Goal: Information Seeking & Learning: Find specific fact

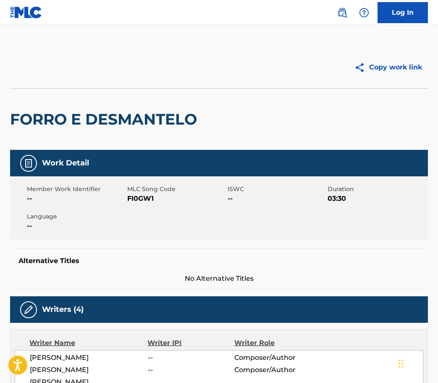
click at [341, 10] on img at bounding box center [343, 13] width 10 height 10
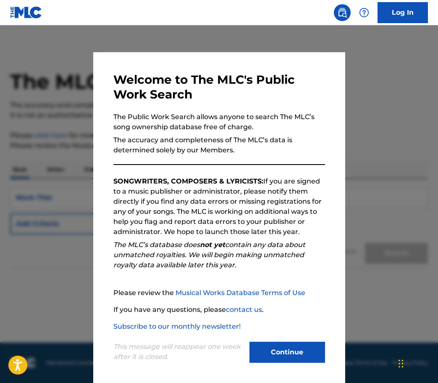
click at [285, 347] on button "Continue" at bounding box center [288, 351] width 76 height 21
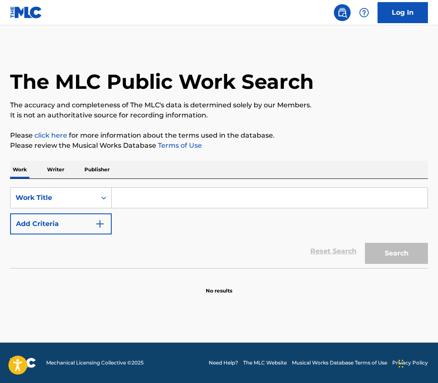
click at [161, 196] on input "Search Form" at bounding box center [270, 197] width 316 height 20
click at [176, 200] on input "Search Form" at bounding box center [270, 197] width 316 height 20
paste input "Stupid Idea"
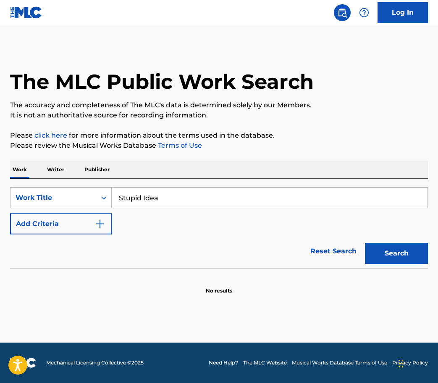
type input "Stupid Idea"
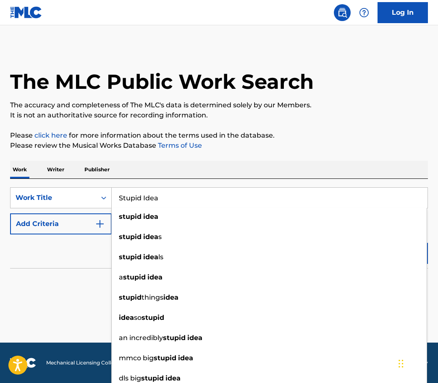
click at [101, 225] on img "Search Form" at bounding box center [100, 224] width 10 height 10
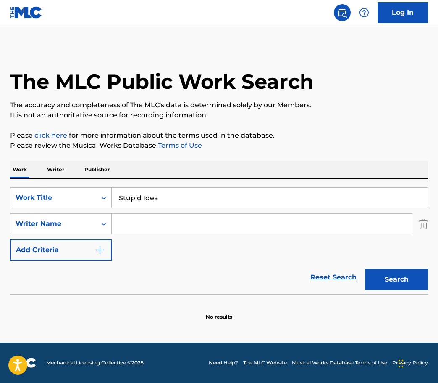
click at [148, 221] on input "Search Form" at bounding box center [262, 224] width 301 height 20
paste input "DA HEE WON"
type input "DA HEE WON"
click at [391, 277] on button "Search" at bounding box center [396, 279] width 63 height 21
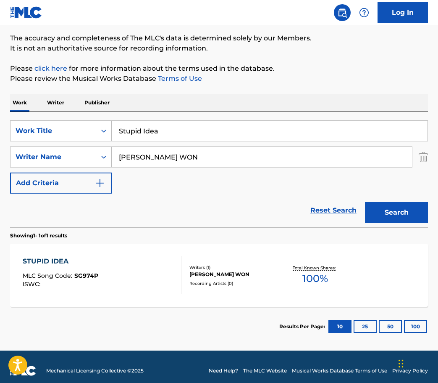
scroll to position [75, 0]
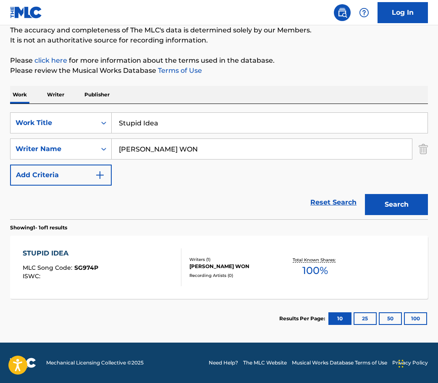
click at [232, 267] on div "DA HEE WON" at bounding box center [235, 266] width 91 height 8
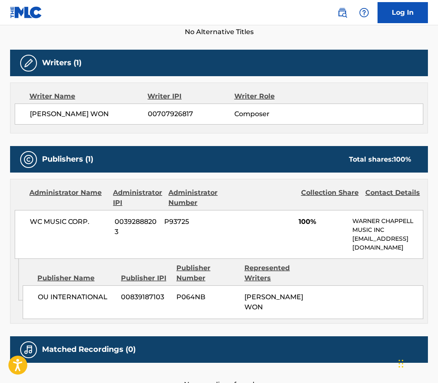
scroll to position [128, 0]
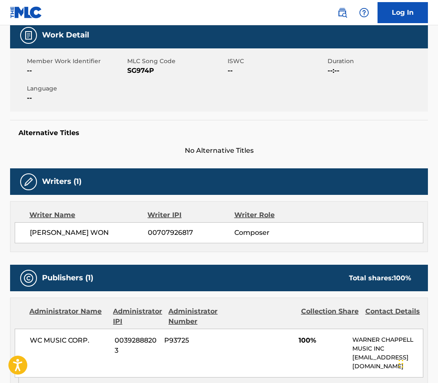
click at [172, 13] on nav "Log In" at bounding box center [219, 12] width 438 height 25
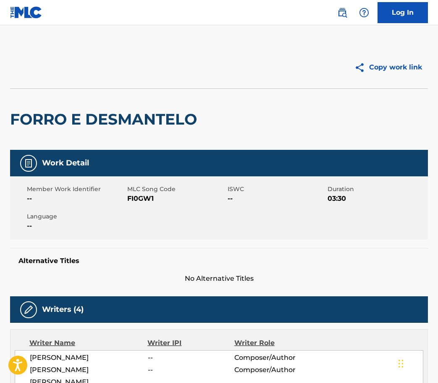
drag, startPoint x: 344, startPoint y: 8, endPoint x: 320, endPoint y: 24, distance: 29.0
click at [344, 8] on img at bounding box center [343, 13] width 10 height 10
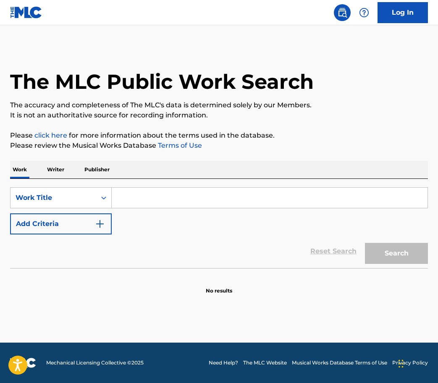
click at [143, 198] on input "Search Form" at bounding box center [270, 197] width 316 height 20
paste input "MONTAGEM RENICHT MIX"
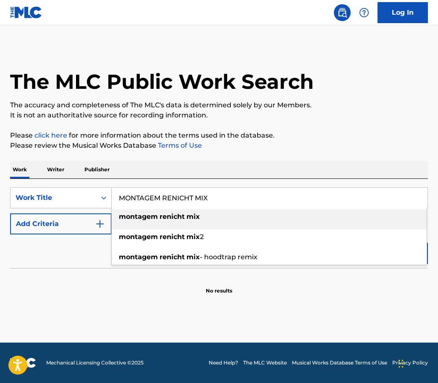
click at [378, 248] on li "montagem renicht mix 2" at bounding box center [269, 239] width 315 height 20
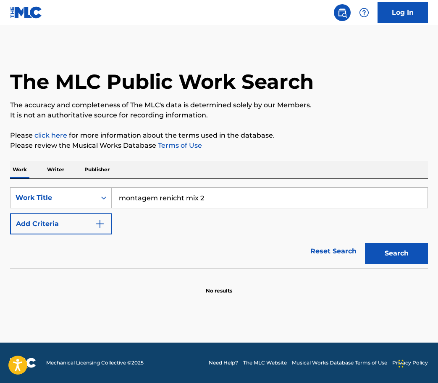
click at [243, 199] on input "montagem renicht mix 2" at bounding box center [270, 197] width 316 height 20
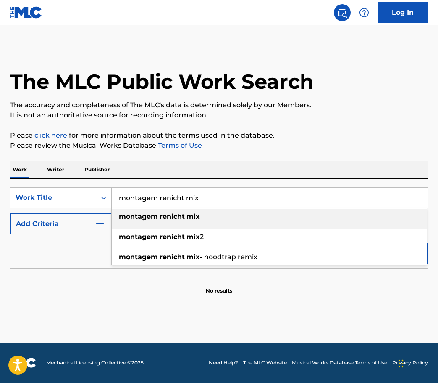
type input "montagem renicht mix"
click at [205, 218] on div "montagem renicht mix" at bounding box center [269, 216] width 315 height 15
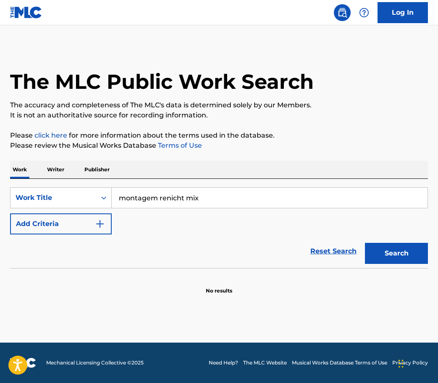
click at [388, 252] on button "Search" at bounding box center [396, 253] width 63 height 21
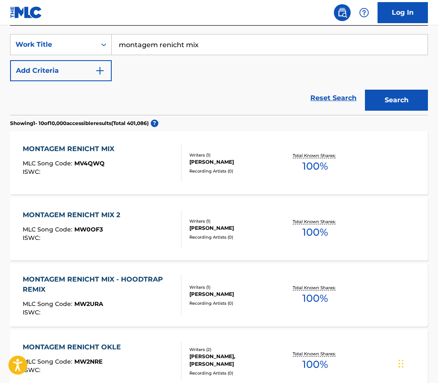
scroll to position [168, 0]
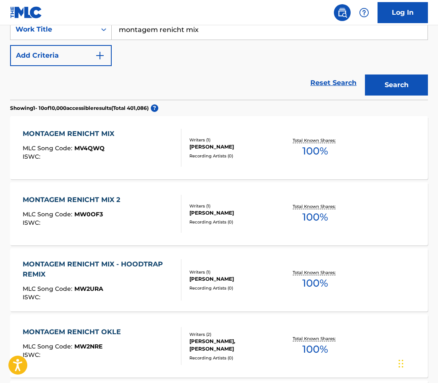
click at [161, 146] on div "MONTAGEM RENICHT MIX MLC Song Code : MV4QWQ ISWC :" at bounding box center [102, 148] width 159 height 38
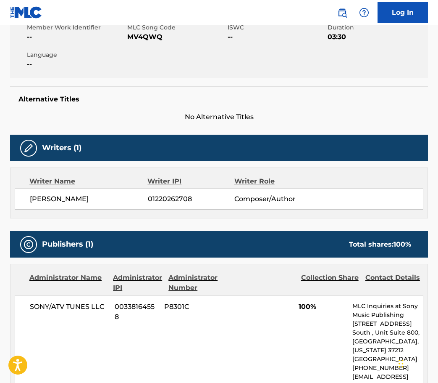
scroll to position [168, 0]
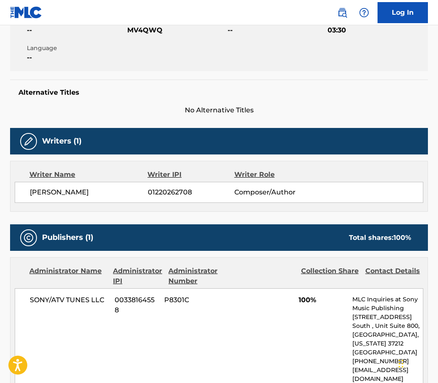
click at [74, 187] on span "[PERSON_NAME]" at bounding box center [89, 192] width 118 height 10
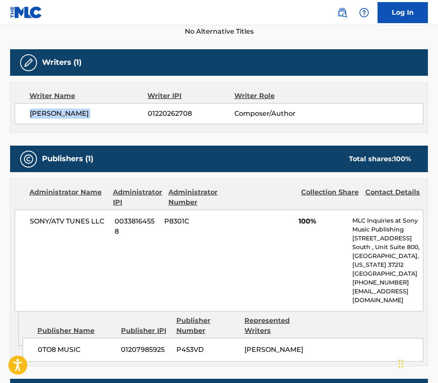
scroll to position [349, 0]
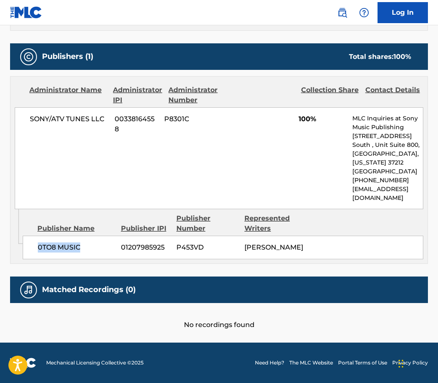
drag, startPoint x: 45, startPoint y: 239, endPoint x: 55, endPoint y: 230, distance: 14.0
click at [29, 236] on div "0TO8 MUSIC 01207985925 P453VD [PERSON_NAME]" at bounding box center [223, 247] width 401 height 24
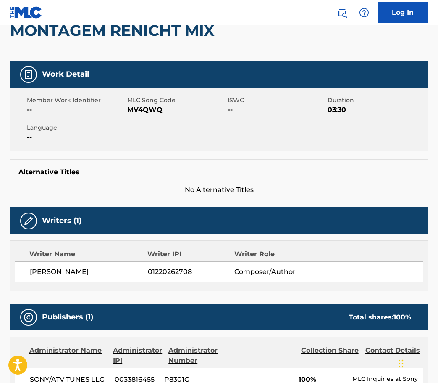
scroll to position [0, 0]
